Goal: Information Seeking & Learning: Understand process/instructions

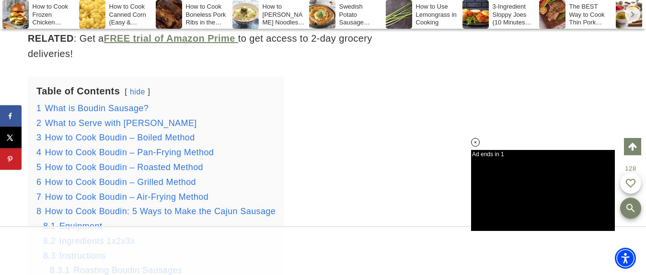
scroll to position [1192, 0]
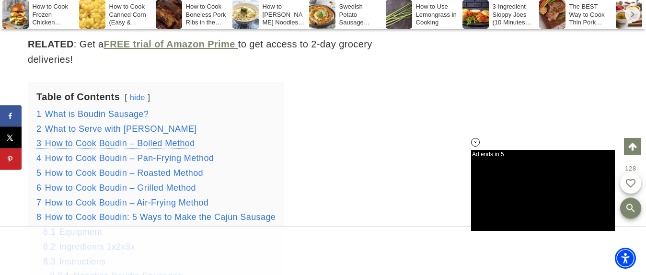
click at [91, 144] on span "How to Cook Boudin – Boiled Method" at bounding box center [120, 143] width 150 height 10
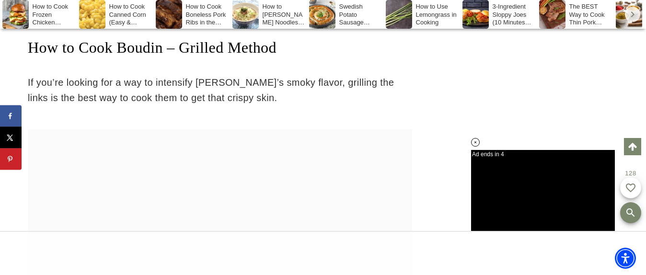
scroll to position [4119, 0]
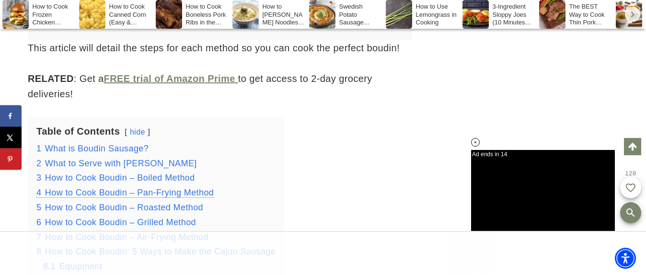
click at [166, 189] on span "How to Cook Boudin – Pan-Frying Method" at bounding box center [129, 193] width 169 height 10
